Goal: Transaction & Acquisition: Purchase product/service

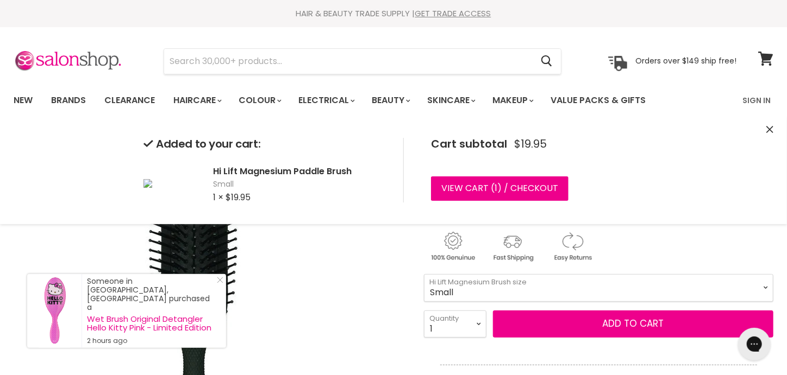
click at [378, 265] on img "Hi Lift Magnesium Paddle Brush image. Click or Scroll to Zoom." at bounding box center [209, 326] width 380 height 380
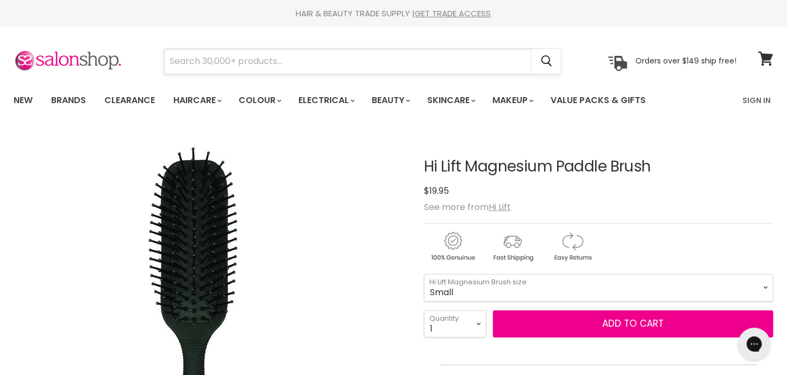
click at [208, 62] on input "Search" at bounding box center [348, 61] width 368 height 25
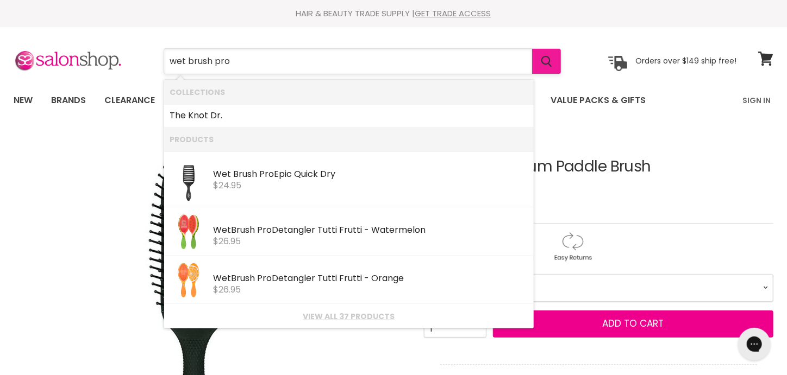
type input "wet brush pro"
click at [545, 56] on icon "Search" at bounding box center [546, 61] width 10 height 11
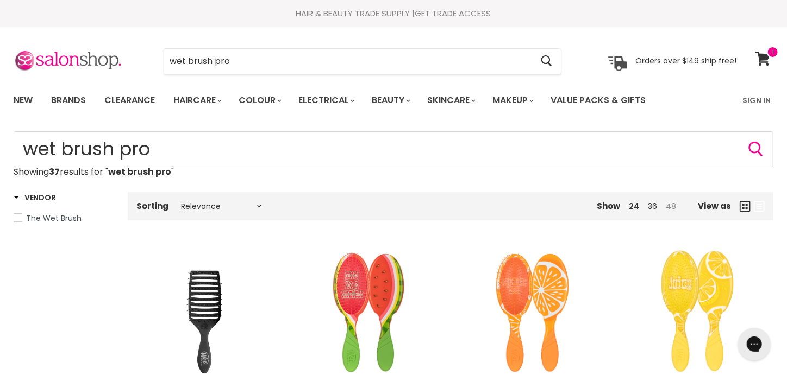
click at [672, 205] on link "48" at bounding box center [670, 206] width 10 height 11
click at [256, 205] on select "Relevance Best Selling Lowest Price Highest Price Alphabetically, A-Z Alphabeti…" at bounding box center [220, 206] width 91 height 9
select select "price-ascending"
click at [175, 202] on select "Relevance Best Selling Lowest Price Highest Price Alphabetically, A-Z Alphabeti…" at bounding box center [220, 206] width 91 height 9
select select "price-ascending"
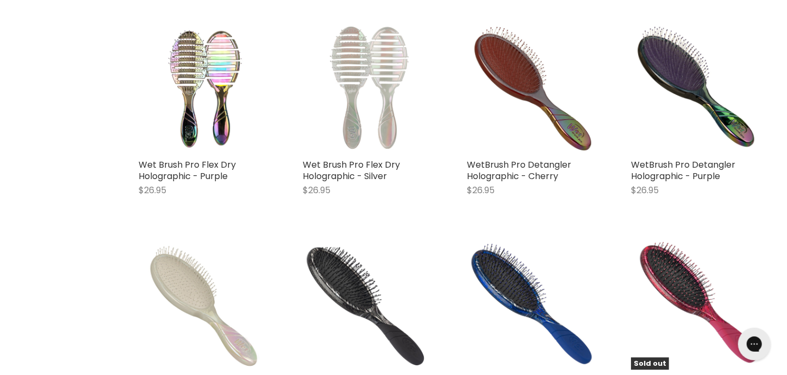
scroll to position [655, 0]
